Goal: Transaction & Acquisition: Purchase product/service

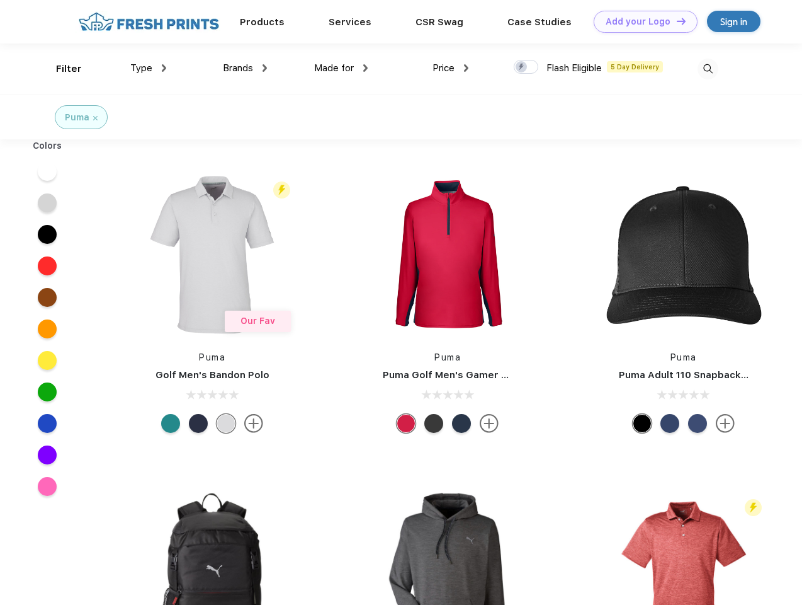
click at [641, 21] on link "Add your Logo Design Tool" at bounding box center [646, 22] width 104 height 22
click at [0, 0] on div "Design Tool" at bounding box center [0, 0] width 0 height 0
click at [676, 21] on link "Add your Logo Design Tool" at bounding box center [646, 22] width 104 height 22
click at [60, 69] on div "Filter" at bounding box center [69, 69] width 26 height 14
click at [149, 68] on span "Type" at bounding box center [141, 67] width 22 height 11
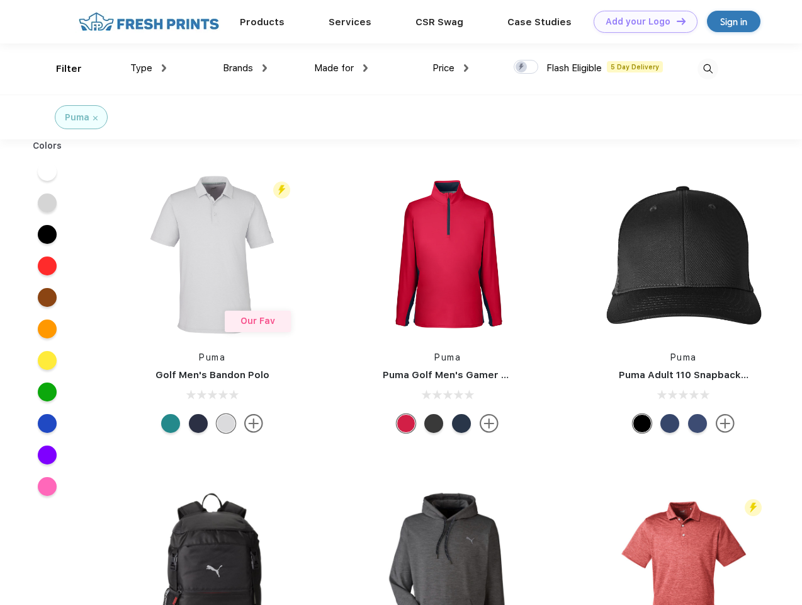
click at [245, 68] on span "Brands" at bounding box center [238, 67] width 30 height 11
click at [341, 68] on span "Made for" at bounding box center [334, 67] width 40 height 11
click at [451, 68] on span "Price" at bounding box center [444, 67] width 22 height 11
click at [526, 67] on div at bounding box center [526, 67] width 25 height 14
click at [522, 67] on input "checkbox" at bounding box center [518, 63] width 8 height 8
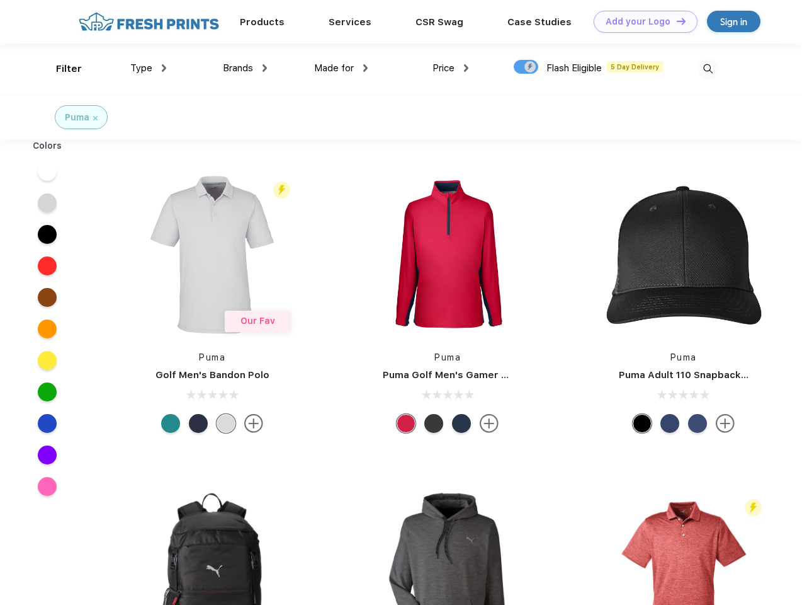
click at [708, 69] on img at bounding box center [708, 69] width 21 height 21
